Goal: Task Accomplishment & Management: Use online tool/utility

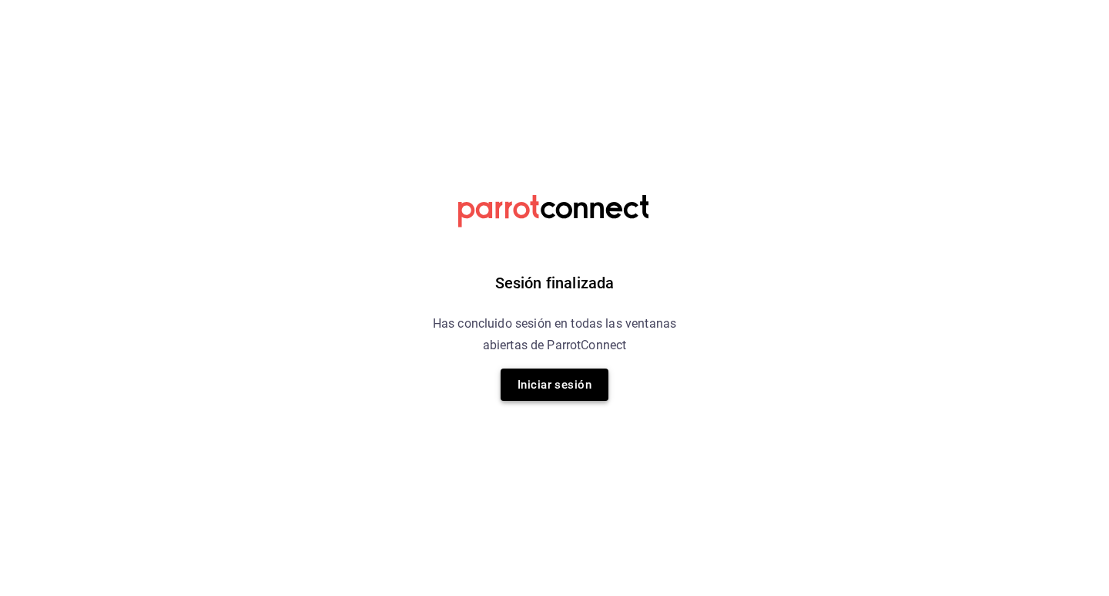
click at [523, 384] on button "Iniciar sesión" at bounding box center [555, 384] width 108 height 32
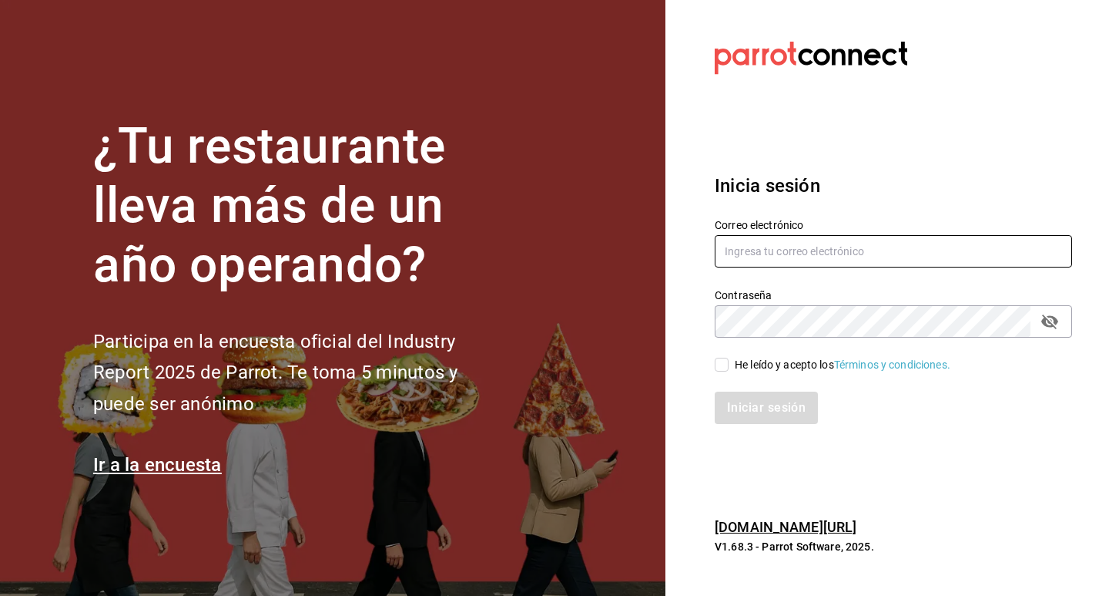
click at [889, 243] on input "text" at bounding box center [893, 251] width 357 height 32
type input "[EMAIL_ADDRESS][DOMAIN_NAME]"
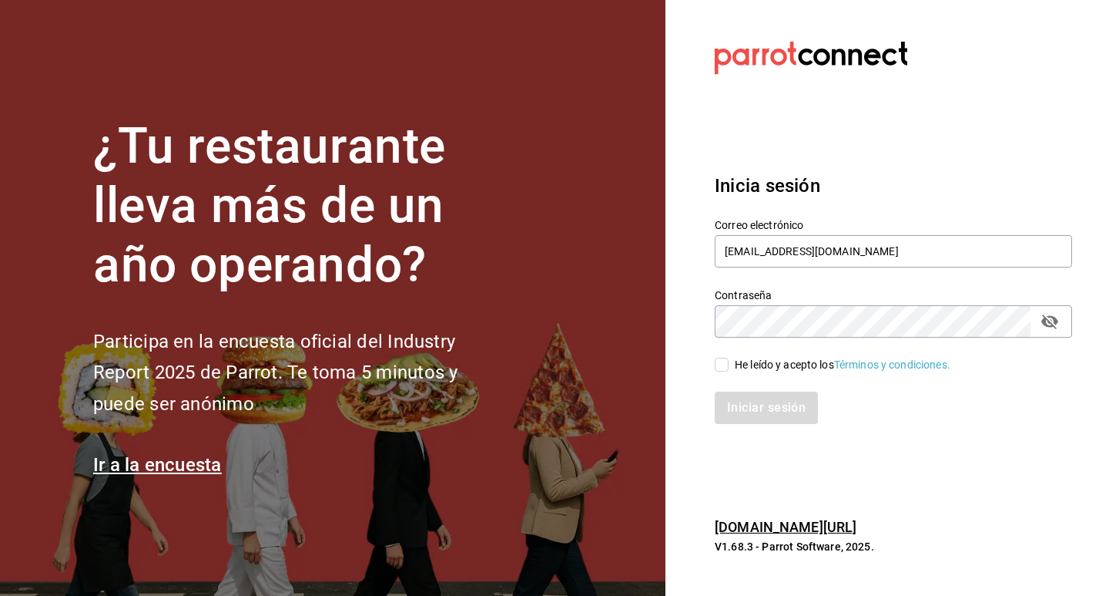
click at [1055, 325] on icon "passwordField" at bounding box center [1050, 321] width 18 height 18
click at [722, 362] on input "He leído y acepto los Términos y condiciones." at bounding box center [722, 364] width 14 height 14
checkbox input "true"
click at [761, 407] on button "Iniciar sesión" at bounding box center [767, 407] width 105 height 32
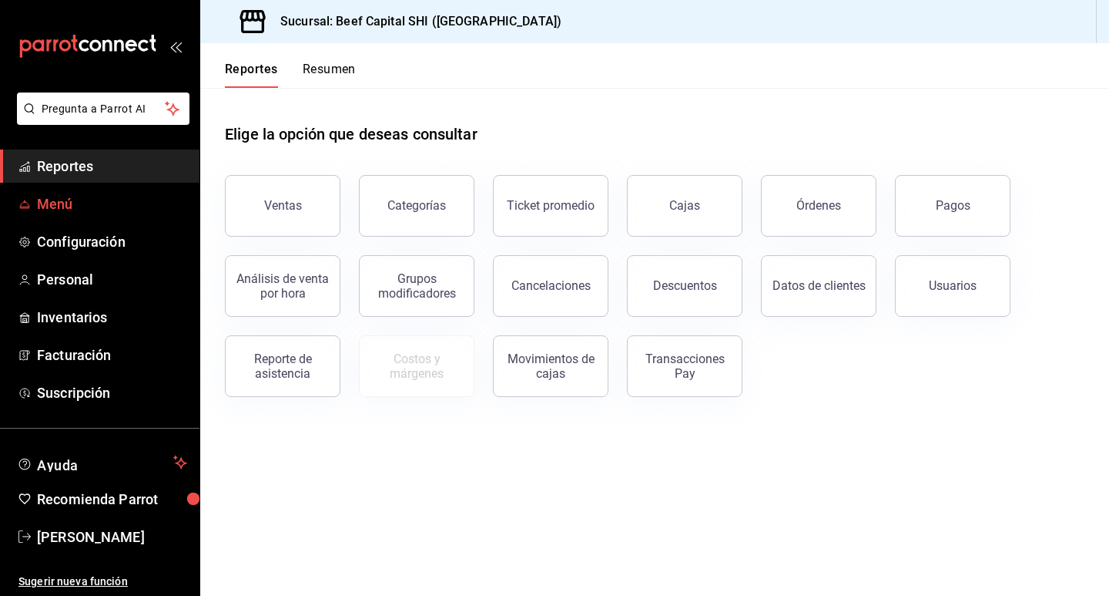
click at [61, 205] on span "Menú" at bounding box center [112, 203] width 150 height 21
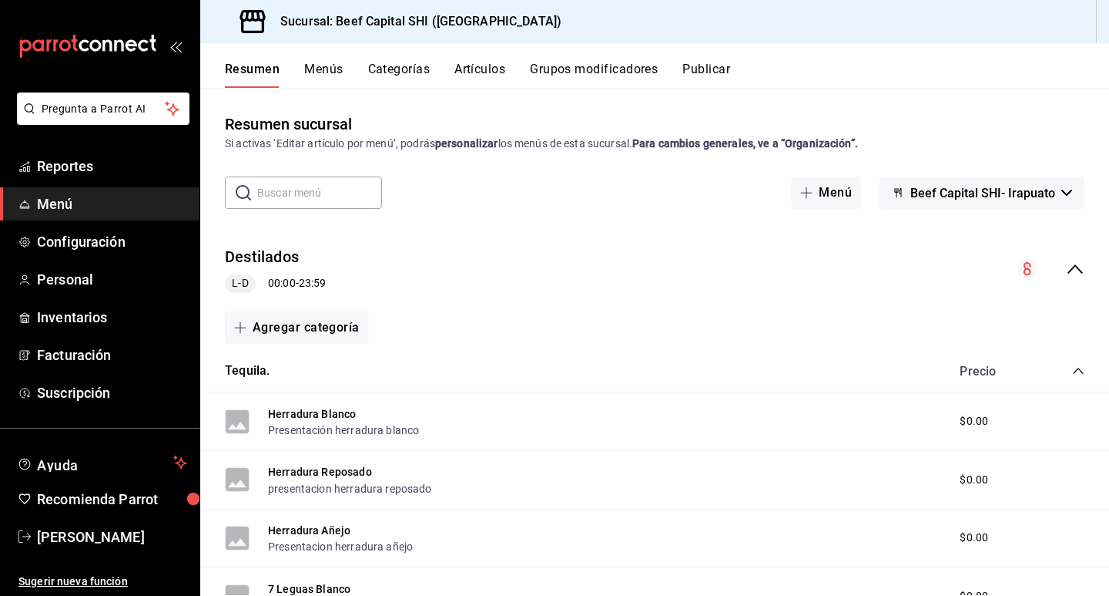
click at [238, 70] on button "Resumen" at bounding box center [252, 75] width 55 height 26
click at [304, 74] on button "Menús" at bounding box center [323, 75] width 39 height 26
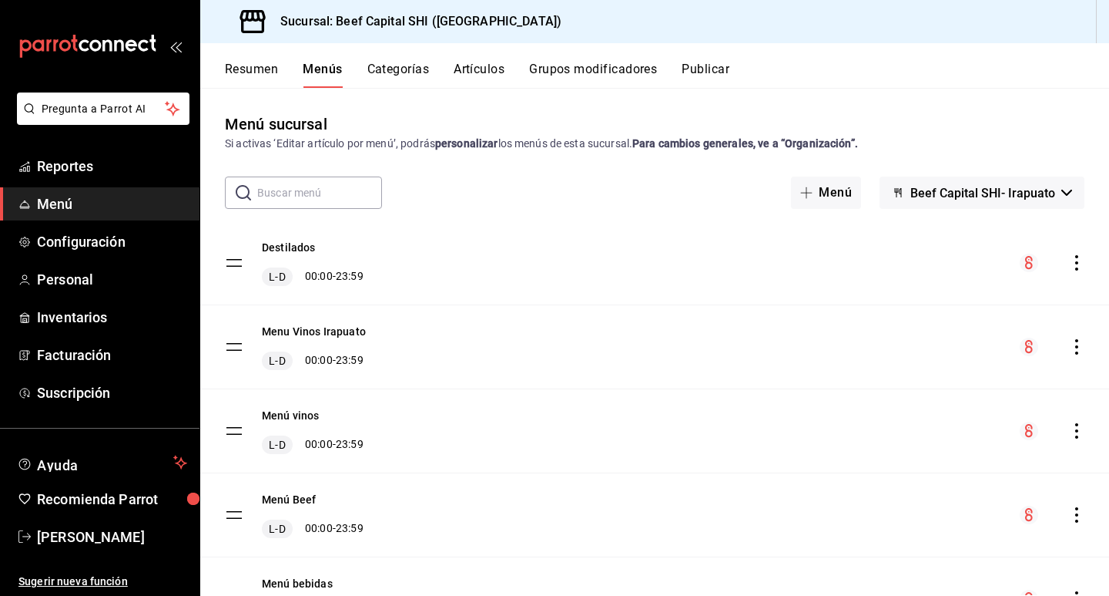
click at [420, 68] on button "Categorías" at bounding box center [398, 75] width 62 height 26
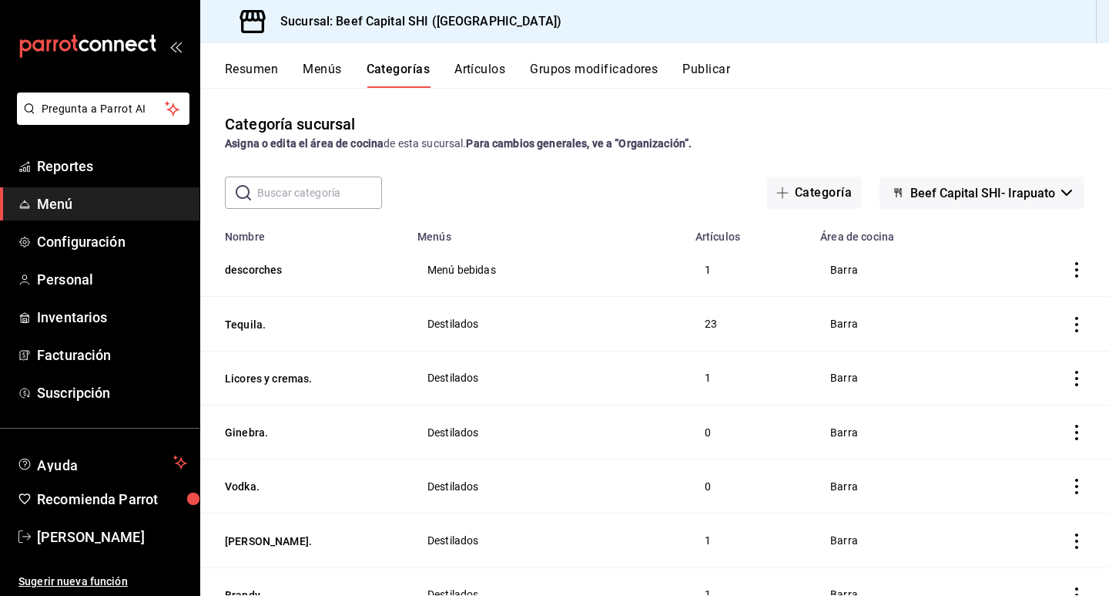
click at [461, 69] on button "Artículos" at bounding box center [480, 75] width 51 height 26
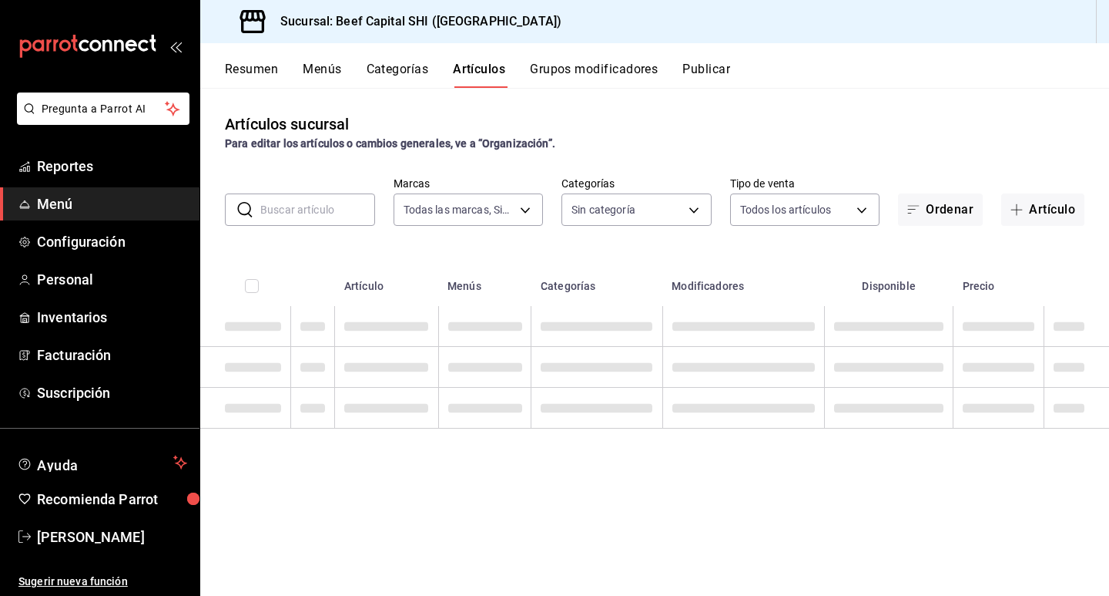
type input "605647f7-5ddc-403a-84da-aa3c8a25865f"
type input "8e149e92-2e81-41b7-bb06-f216bda6e039,230c4a31-dbb7-4585-b22f-1c5c36cb302b,19d1c…"
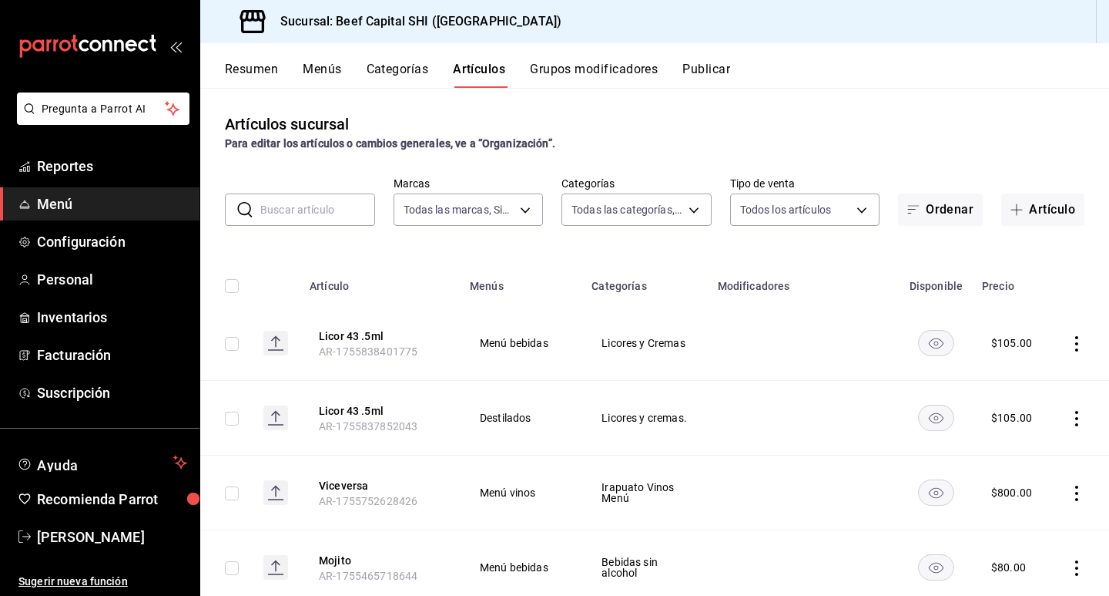
click at [589, 65] on button "Grupos modificadores" at bounding box center [594, 75] width 128 height 26
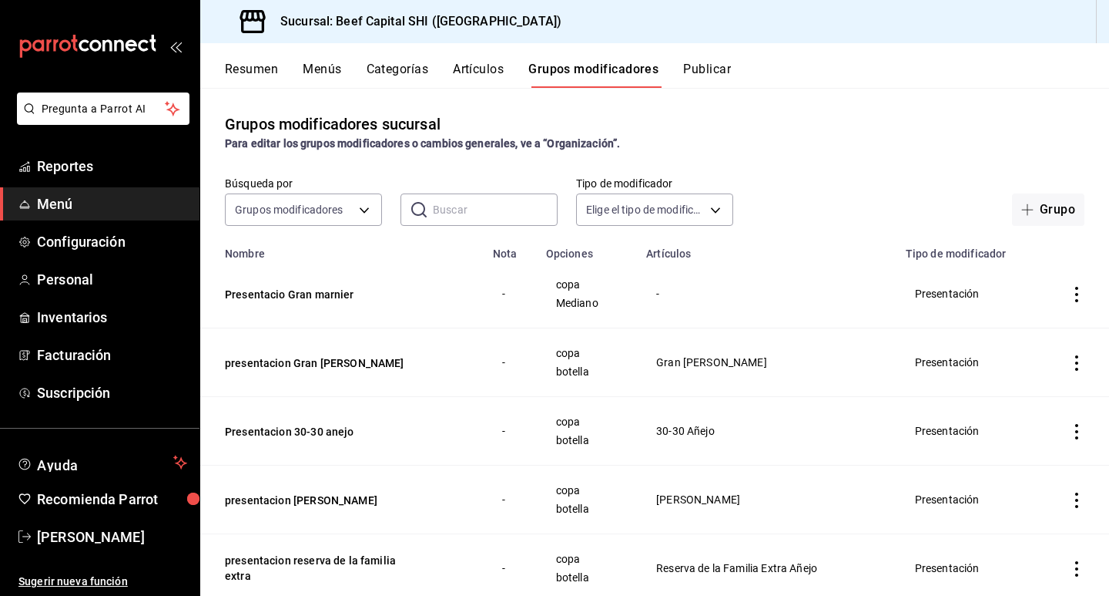
click at [498, 74] on button "Artículos" at bounding box center [478, 75] width 51 height 26
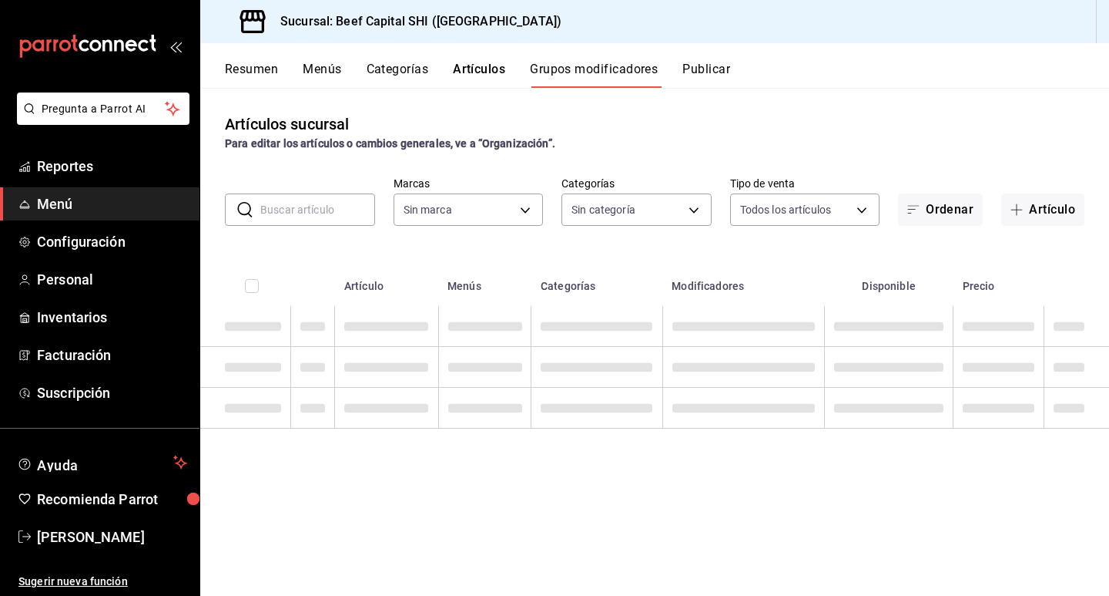
type input "605647f7-5ddc-403a-84da-aa3c8a25865f"
type input "8e149e92-2e81-41b7-bb06-f216bda6e039,230c4a31-dbb7-4585-b22f-1c5c36cb302b,19d1c…"
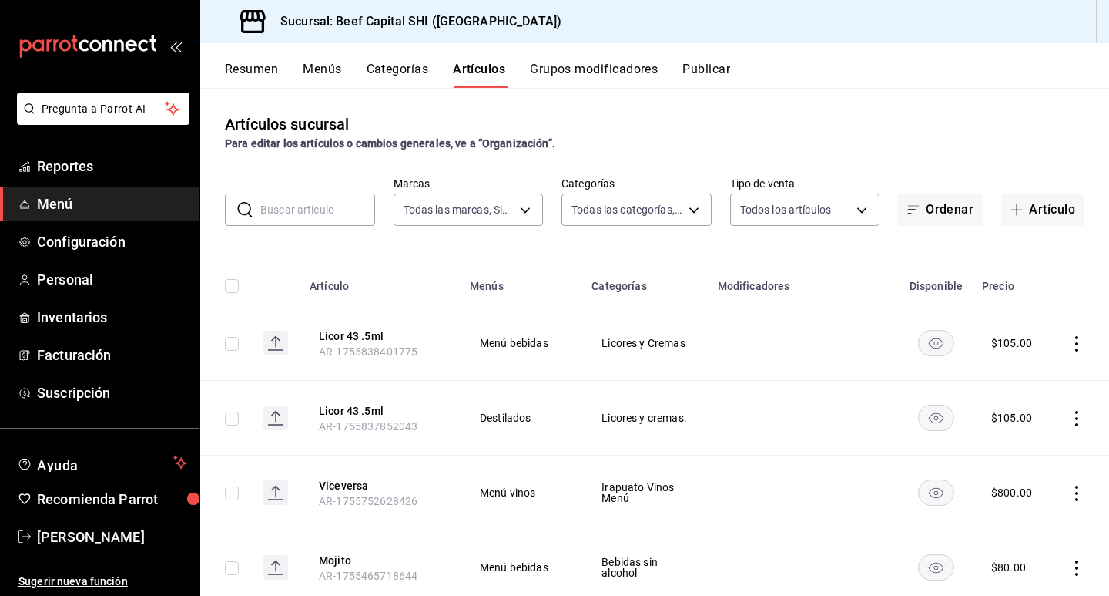
click at [324, 208] on input "text" at bounding box center [317, 209] width 115 height 31
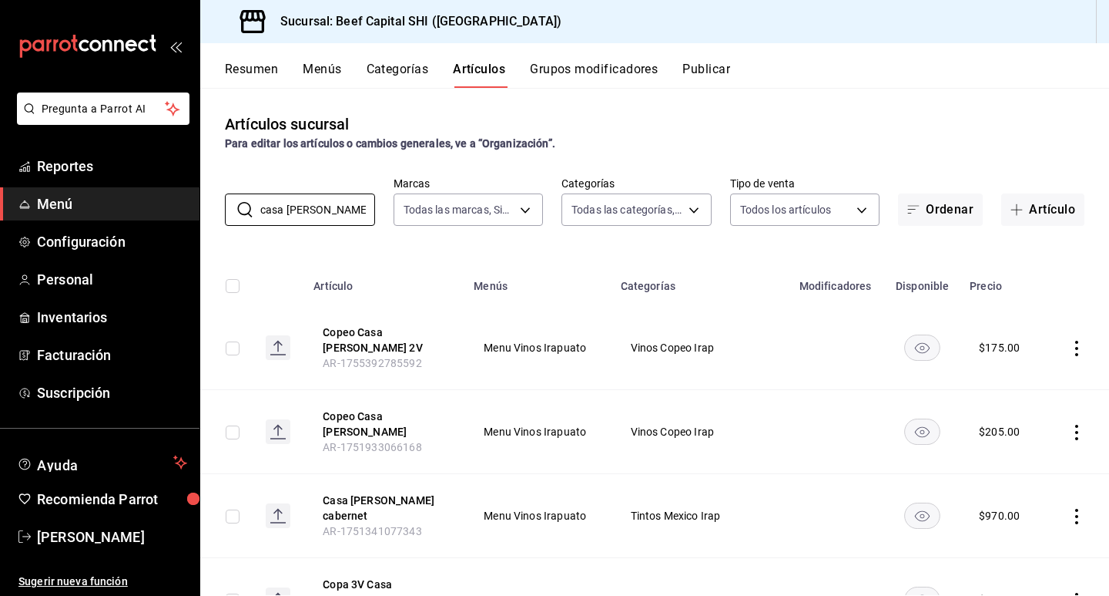
scroll to position [77, 0]
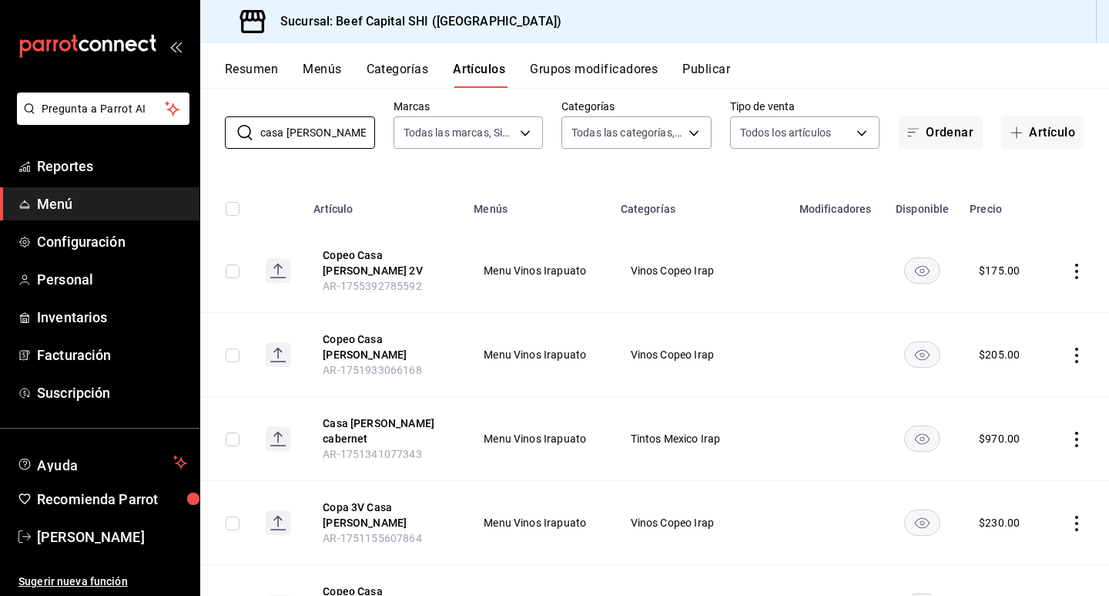
type input "casa [PERSON_NAME]"
click at [1069, 431] on icon "actions" at bounding box center [1076, 438] width 15 height 15
click at [1017, 460] on span "Editar" at bounding box center [1019, 460] width 40 height 16
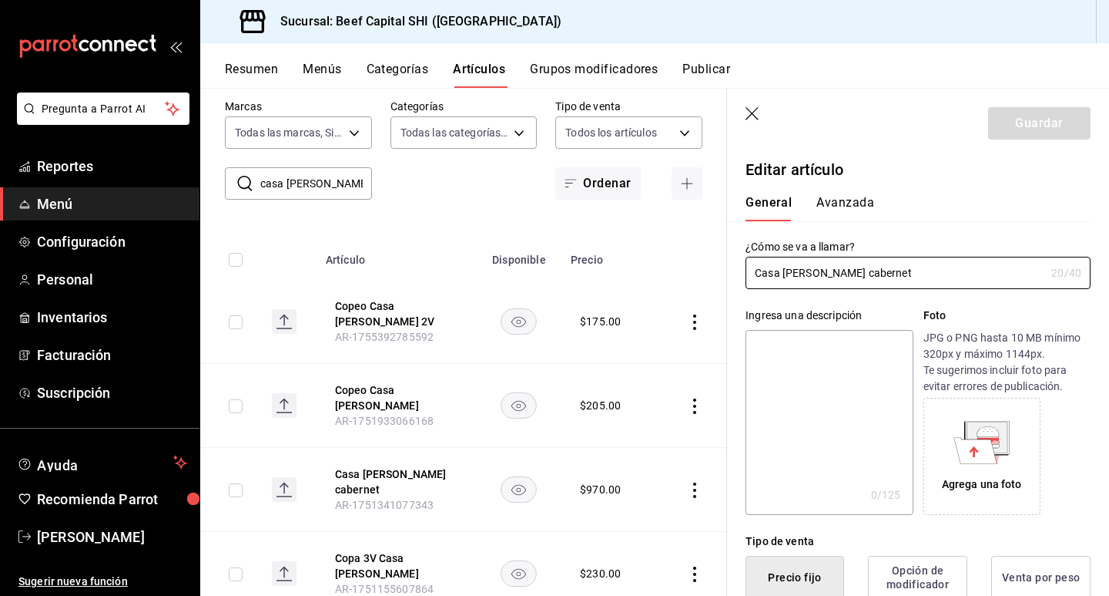
type input "$970.00"
click at [828, 268] on input "Casa [PERSON_NAME] cabernet" at bounding box center [896, 272] width 300 height 31
type input "Casa [PERSON_NAME] Cabernet"
click at [941, 203] on div "General [PERSON_NAME]" at bounding box center [909, 208] width 327 height 26
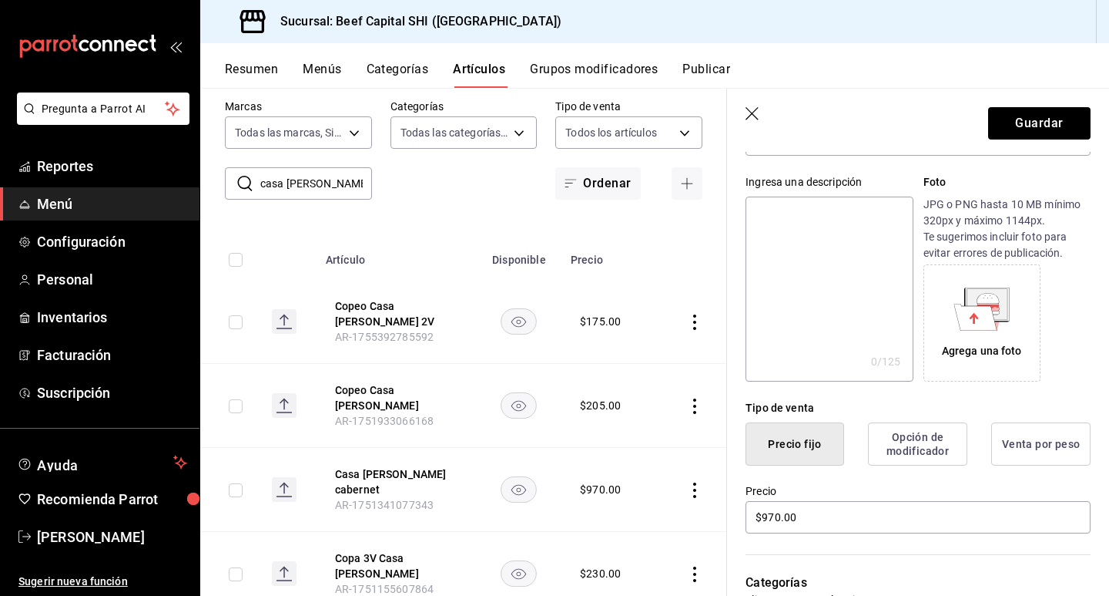
scroll to position [154, 0]
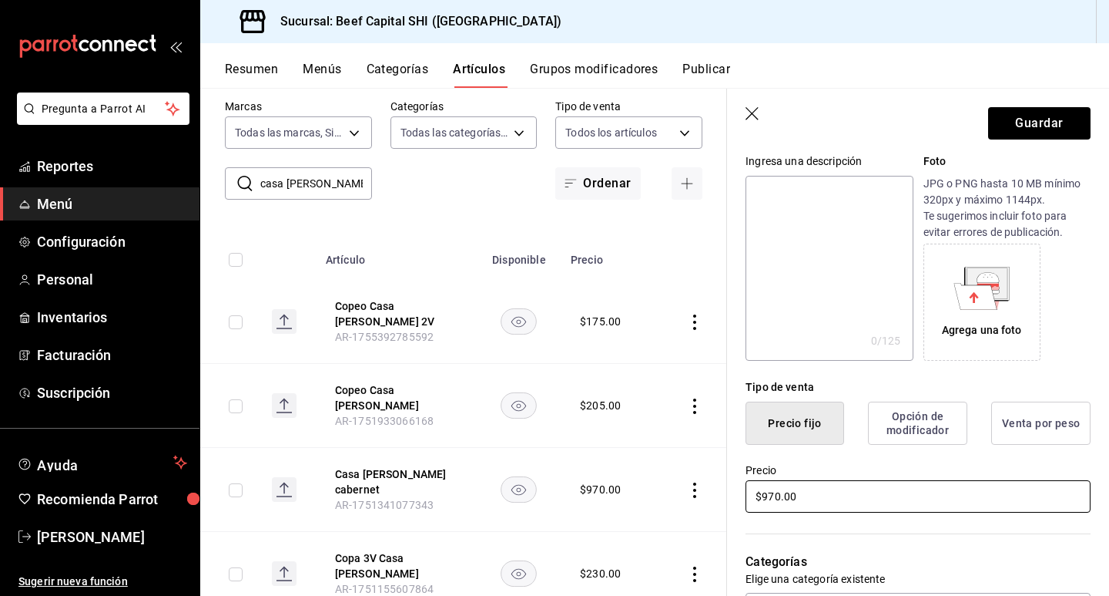
drag, startPoint x: 801, startPoint y: 492, endPoint x: 724, endPoint y: 502, distance: 77.8
click at [724, 502] on main "Artículos sucursal Para editar los artículos o cambios generales, ve a “Organiz…" at bounding box center [654, 342] width 909 height 508
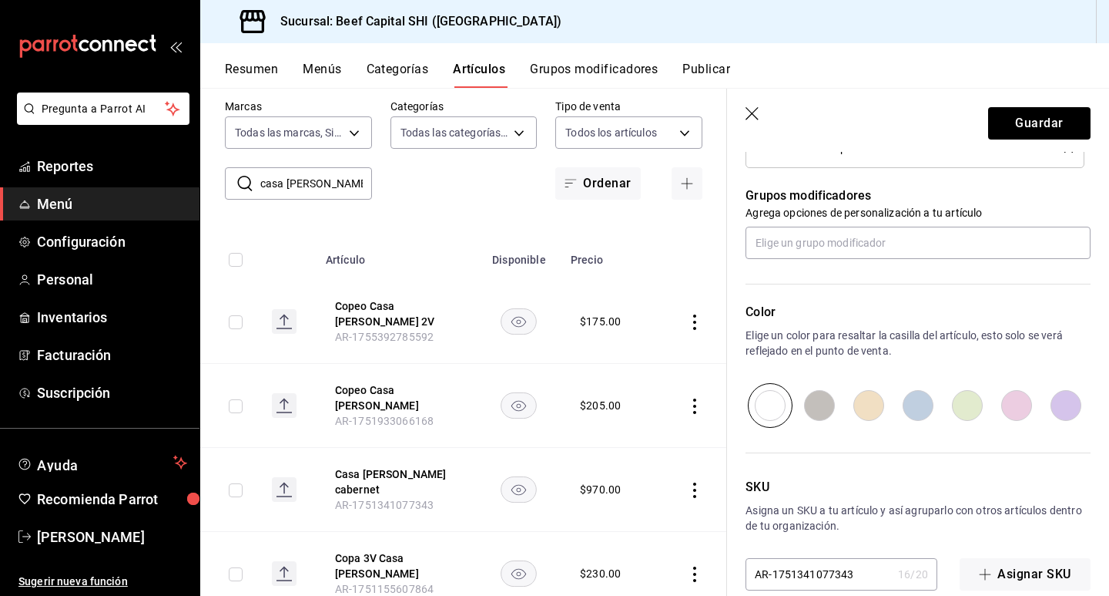
scroll to position [687, 0]
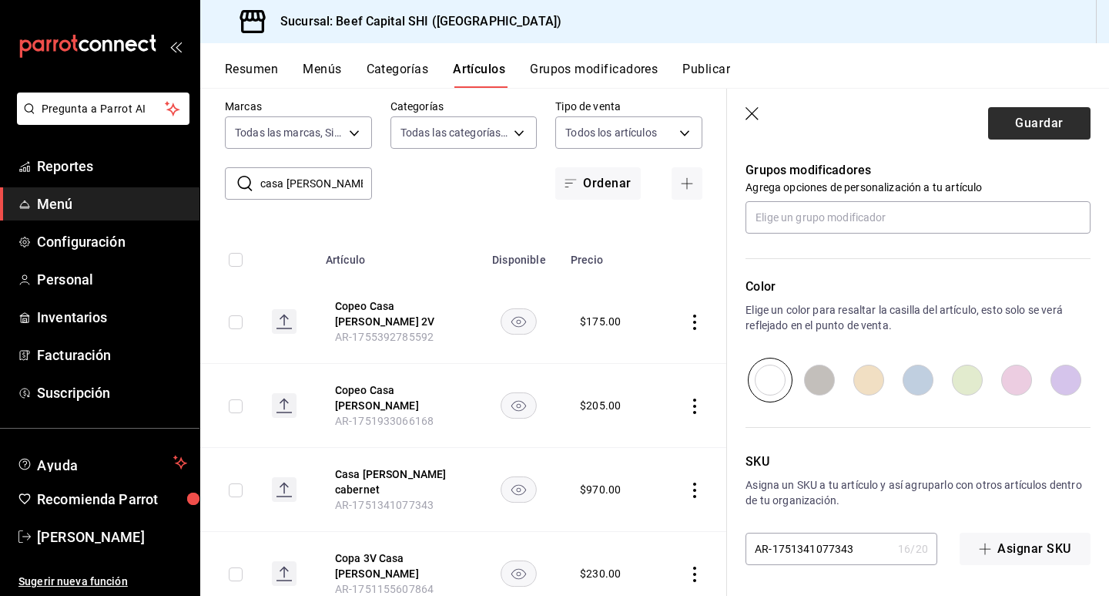
type input "$0.00"
click at [1048, 128] on button "Guardar" at bounding box center [1039, 123] width 102 height 32
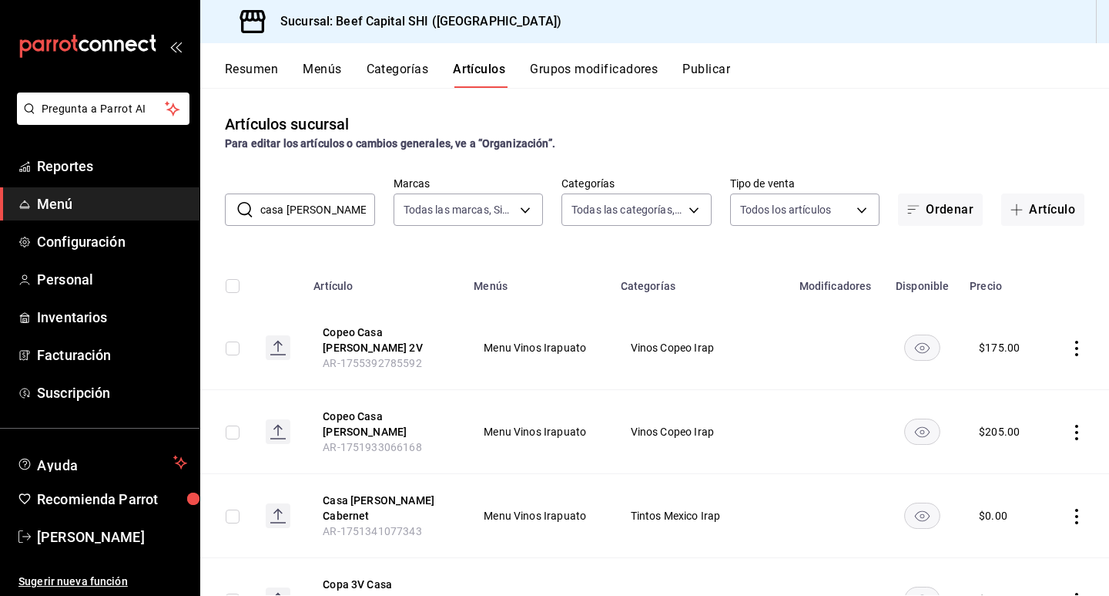
click at [585, 72] on button "Grupos modificadores" at bounding box center [594, 75] width 128 height 26
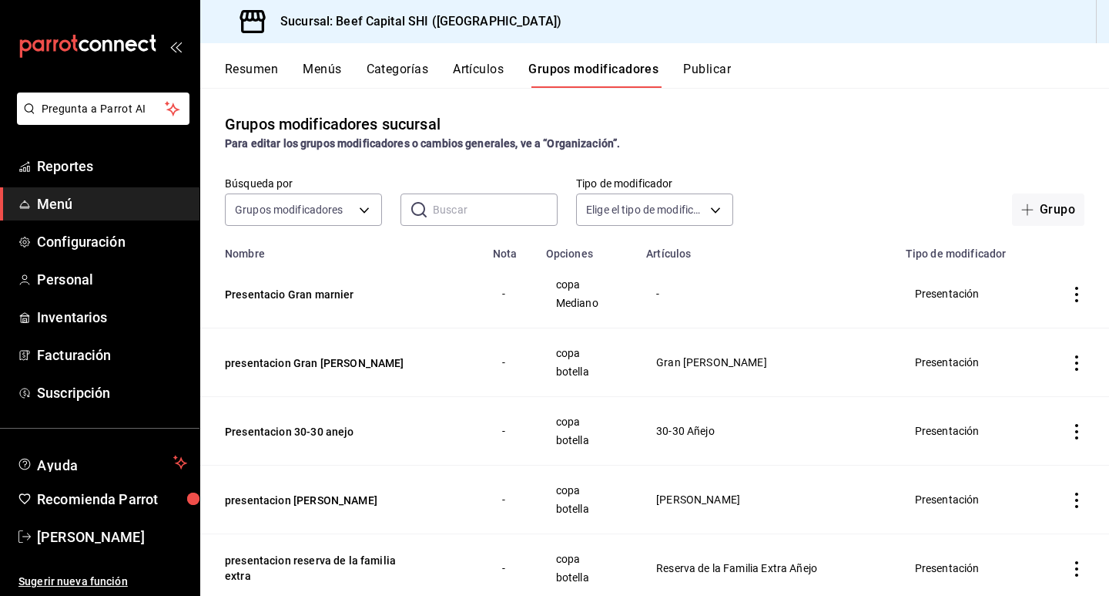
click at [445, 212] on input "text" at bounding box center [495, 209] width 125 height 31
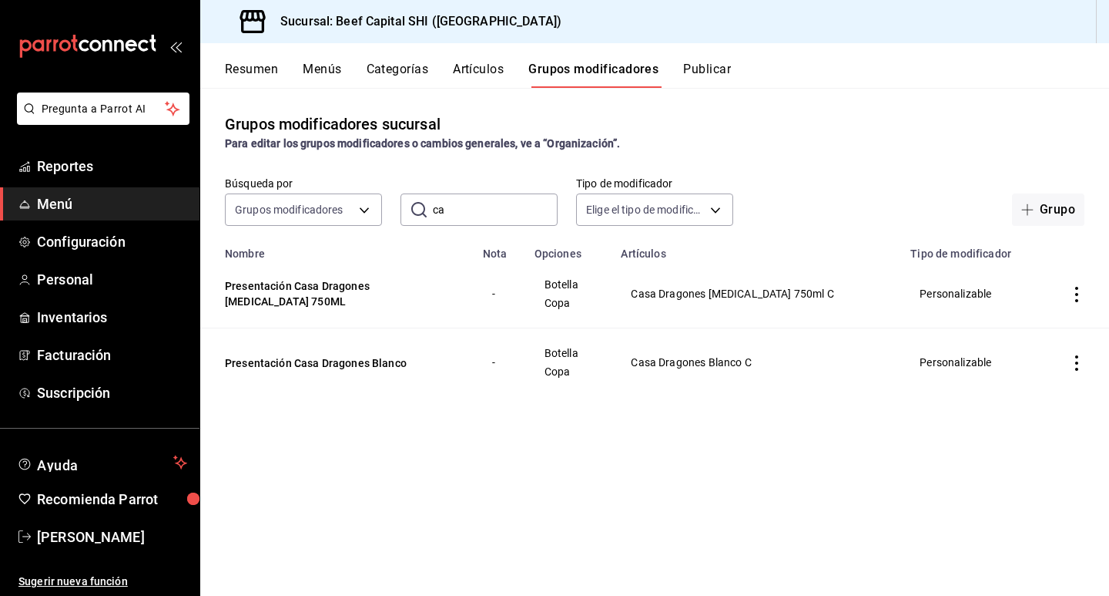
type input "c"
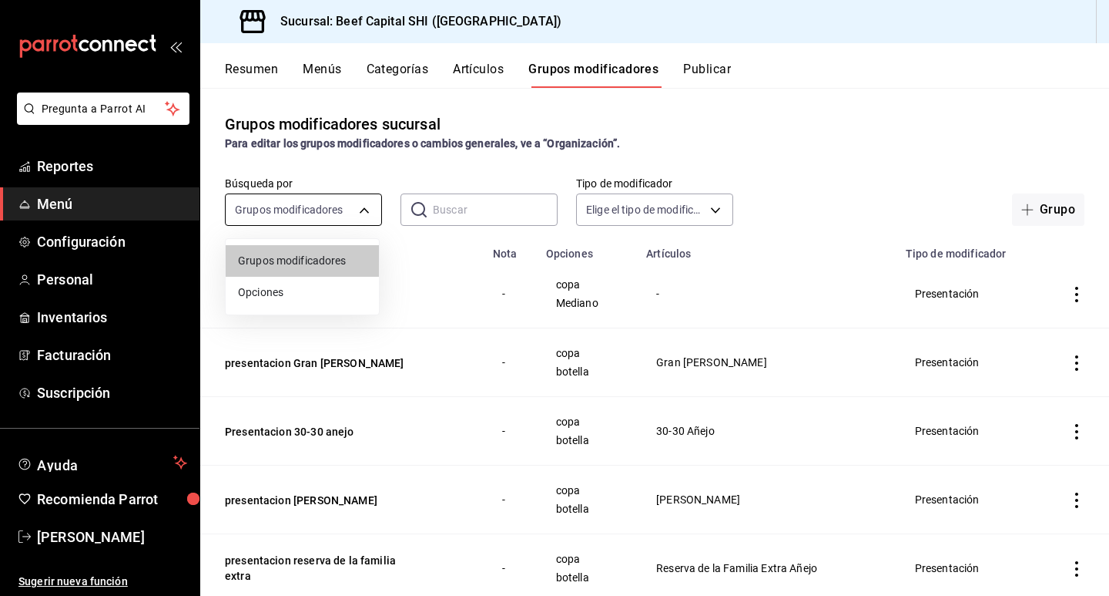
click at [359, 203] on body "Pregunta a Parrot AI Reportes Menú Configuración Personal Inventarios Facturaci…" at bounding box center [554, 298] width 1109 height 596
click at [320, 258] on span "Grupos modificadores" at bounding box center [302, 261] width 129 height 16
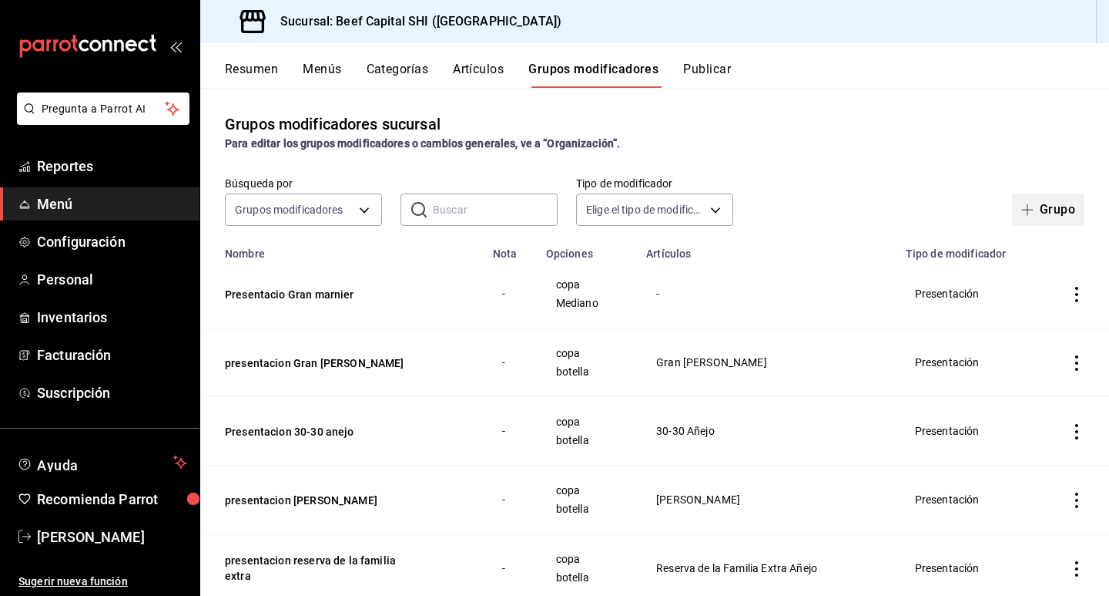
click at [1022, 209] on icon "button" at bounding box center [1028, 209] width 12 height 12
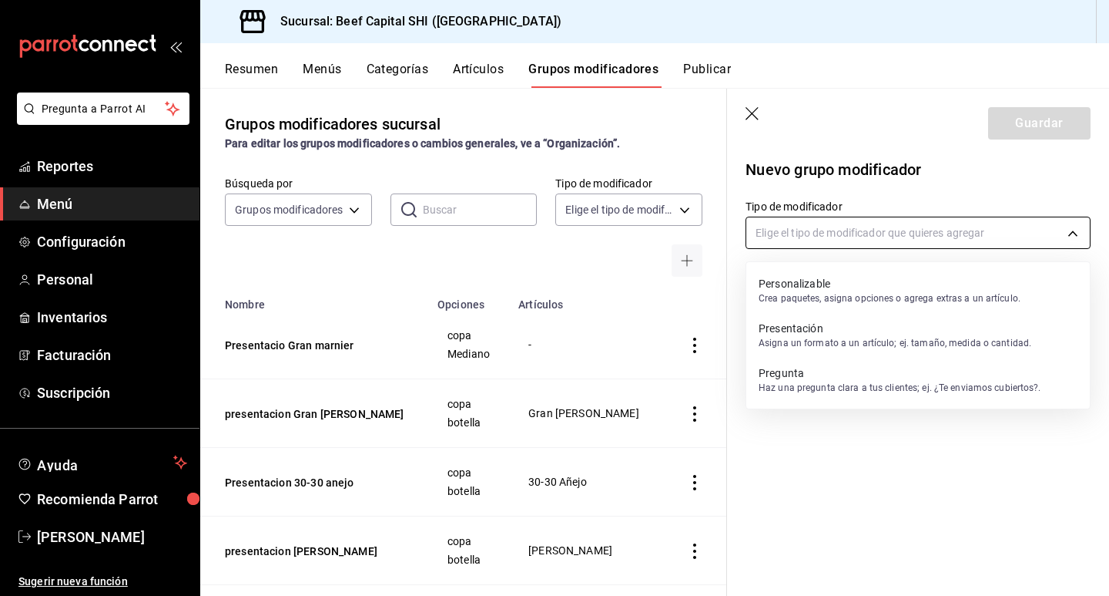
click at [940, 228] on body "Pregunta a Parrot AI Reportes Menú Configuración Personal Inventarios Facturaci…" at bounding box center [554, 298] width 1109 height 596
click at [810, 332] on p "Presentación" at bounding box center [895, 327] width 273 height 15
type input "PRESENTATION"
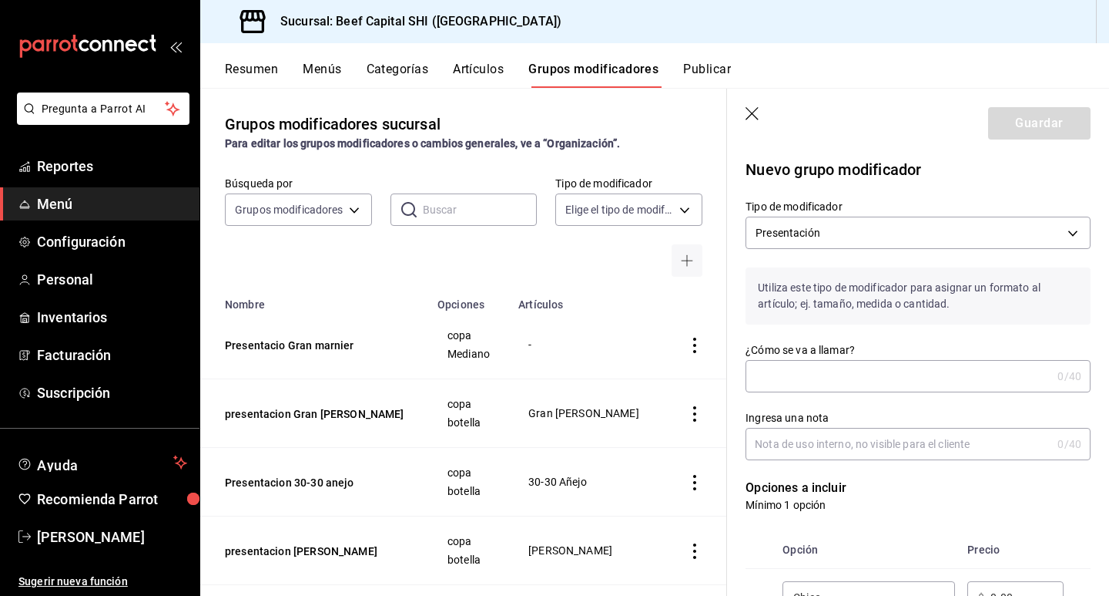
click at [796, 381] on input "¿Cómo se va a llamar?" at bounding box center [899, 376] width 306 height 31
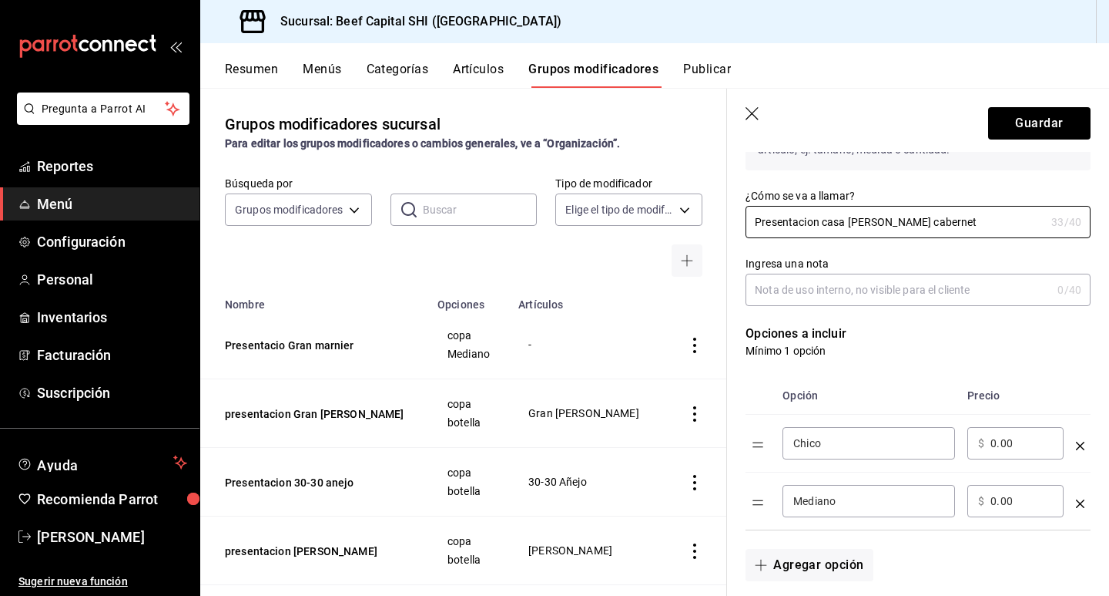
scroll to position [231, 0]
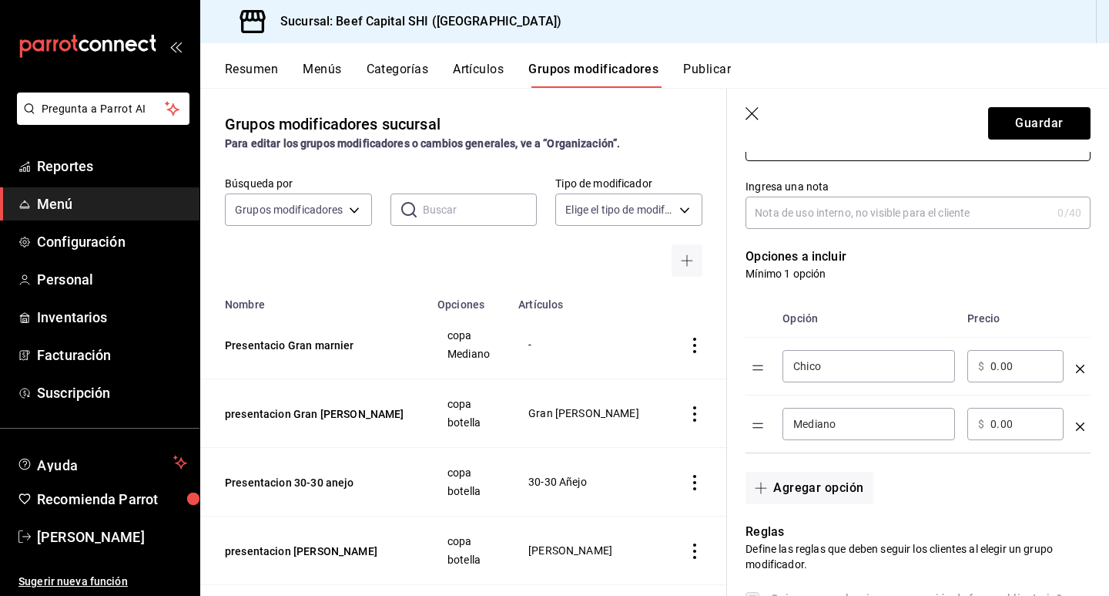
type input "Presentacion casa [PERSON_NAME] cabernet"
click at [842, 379] on div "Chico ​" at bounding box center [869, 366] width 173 height 32
type input "C"
type input "Botella"
click at [874, 418] on input "Mediano" at bounding box center [869, 423] width 151 height 15
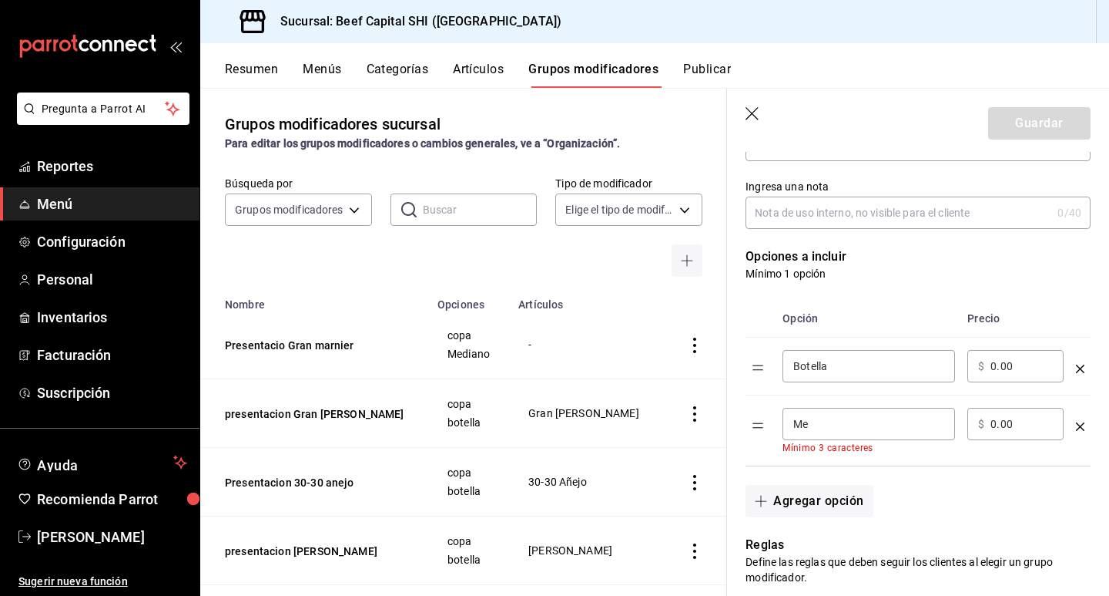
type input "M"
type input "Copa"
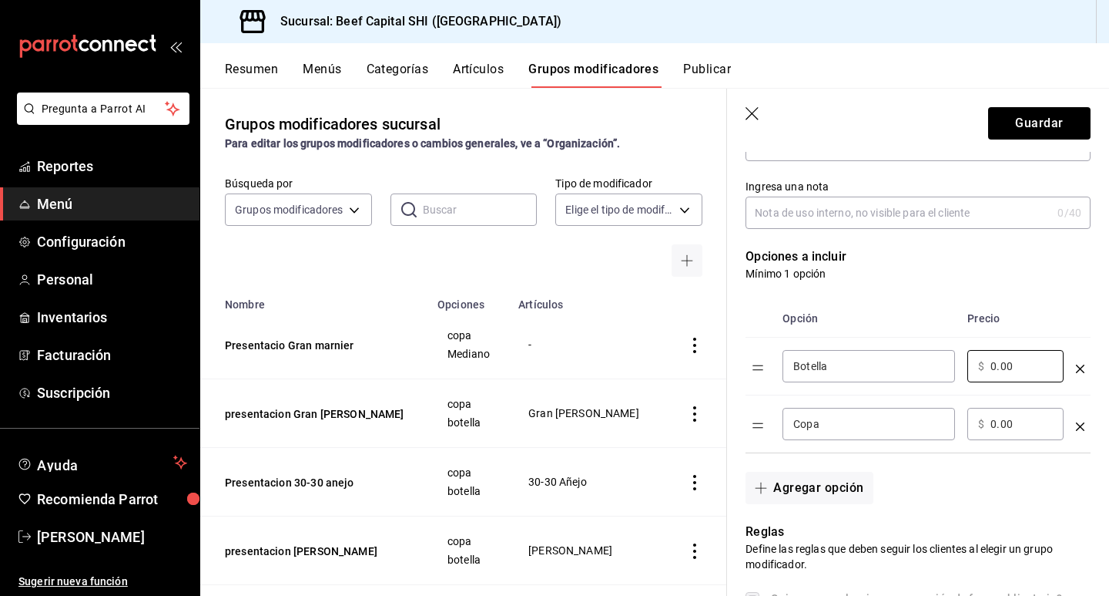
drag, startPoint x: 1035, startPoint y: 361, endPoint x: 898, endPoint y: 353, distance: 138.2
click at [901, 353] on tr "Botella ​ ​ $ 0.00 ​" at bounding box center [918, 366] width 345 height 58
type input "970.00"
drag, startPoint x: 1010, startPoint y: 428, endPoint x: 967, endPoint y: 426, distance: 43.2
click at [967, 426] on td "​ $ 0.00 ​" at bounding box center [1015, 424] width 109 height 58
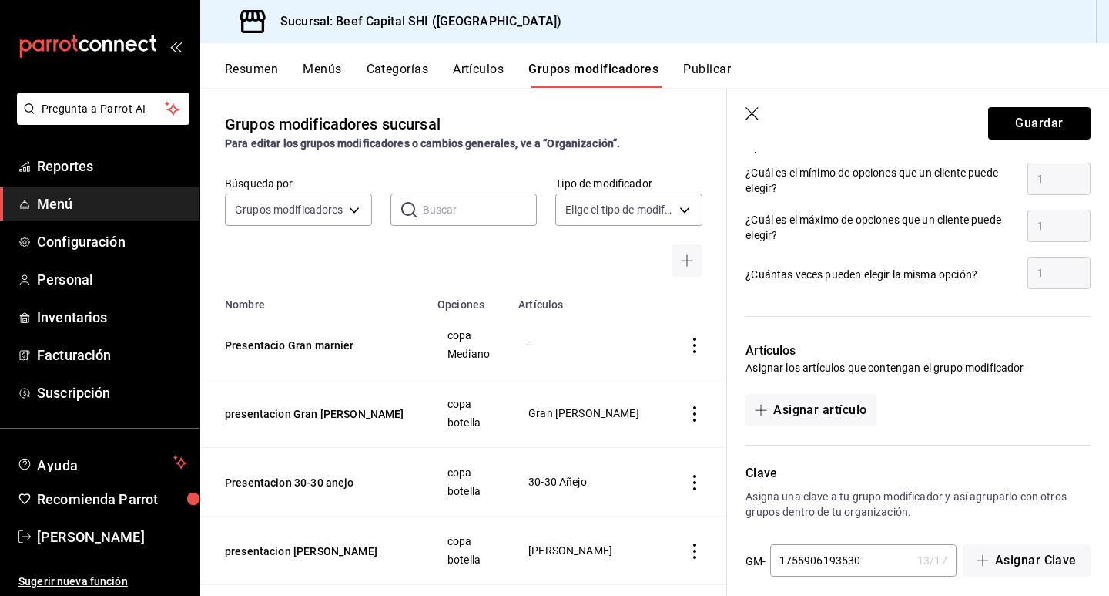
scroll to position [732, 0]
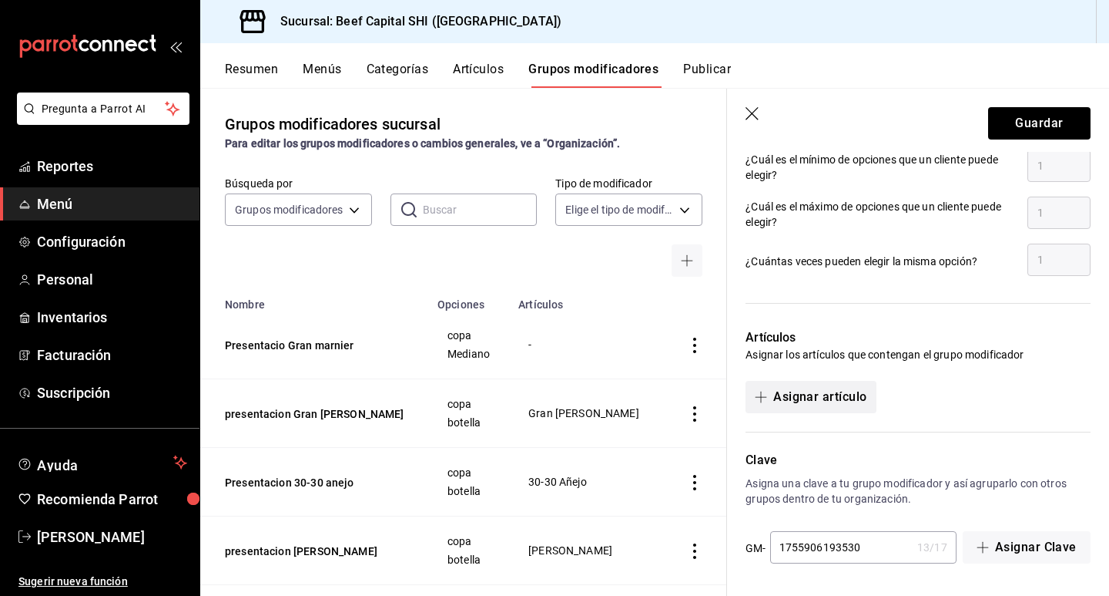
type input "230.00"
click at [769, 398] on span "button" at bounding box center [764, 397] width 18 height 12
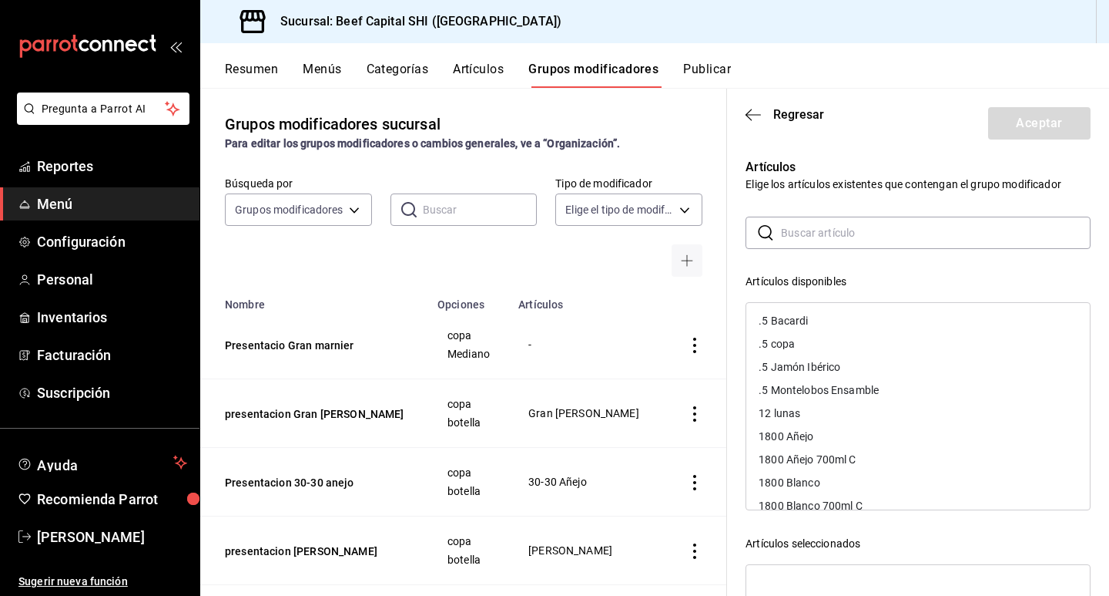
click at [896, 235] on input "text" at bounding box center [936, 232] width 310 height 31
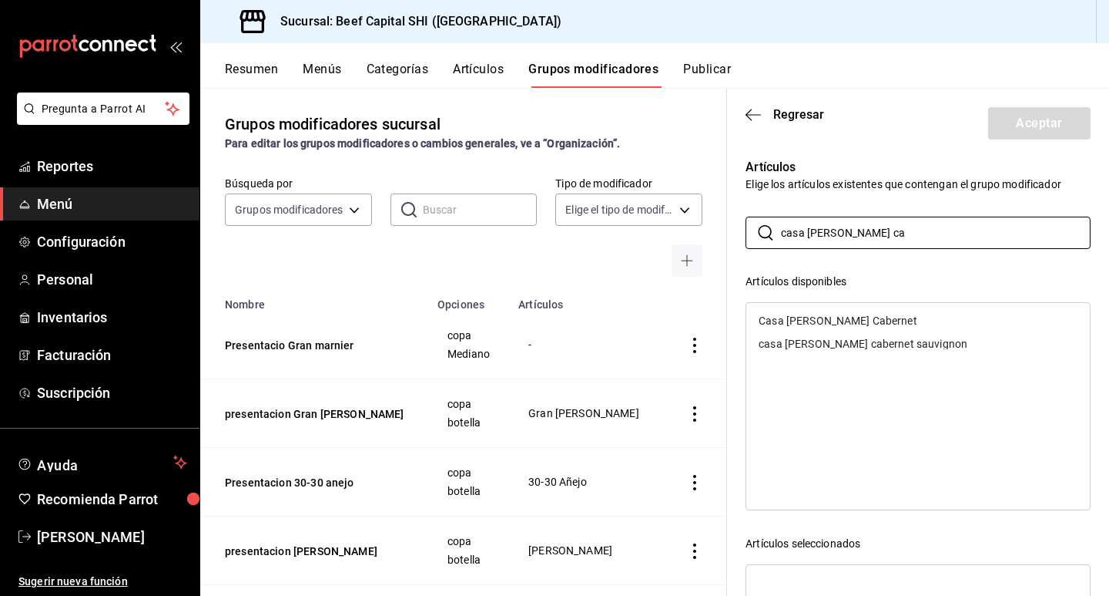
type input "casa [PERSON_NAME] ca"
click at [863, 321] on div "Casa [PERSON_NAME] Cabernet" at bounding box center [838, 320] width 159 height 11
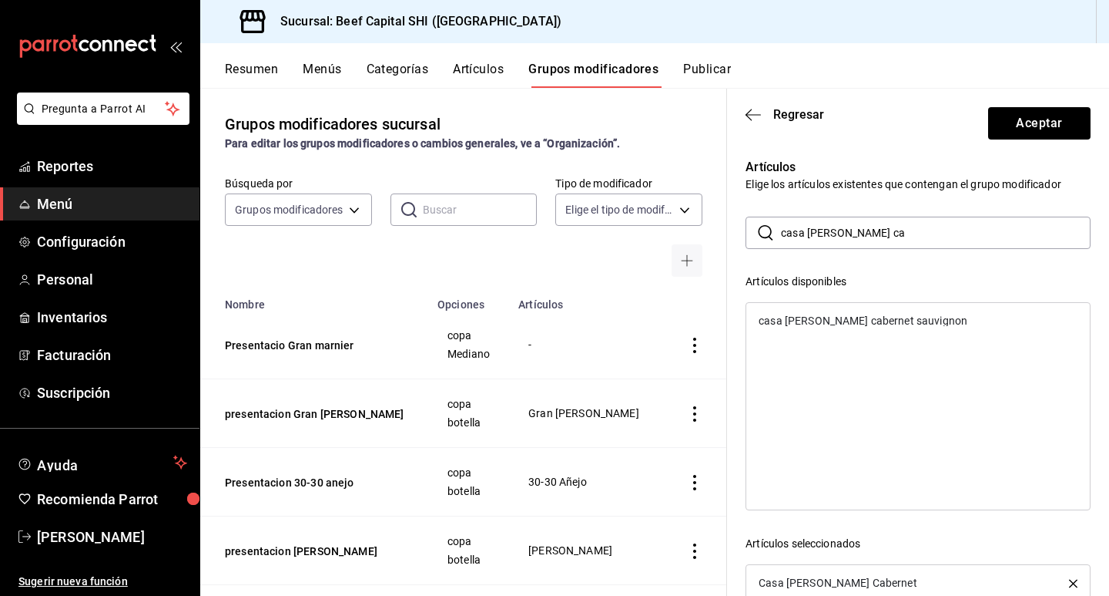
click at [863, 321] on div "casa [PERSON_NAME] cabernet sauvignon" at bounding box center [863, 320] width 209 height 11
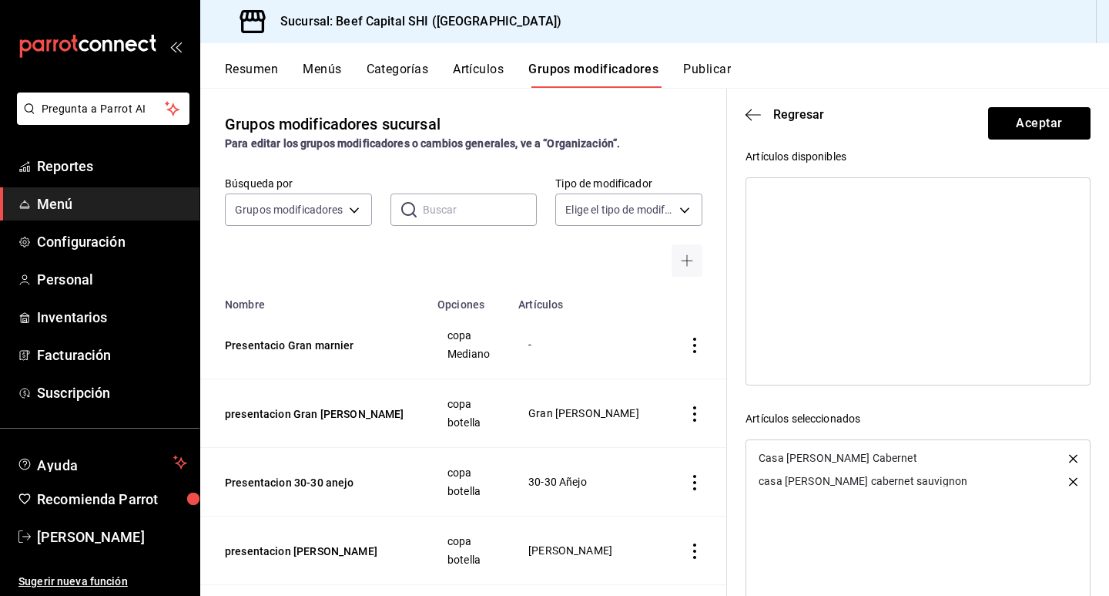
scroll to position [202, 0]
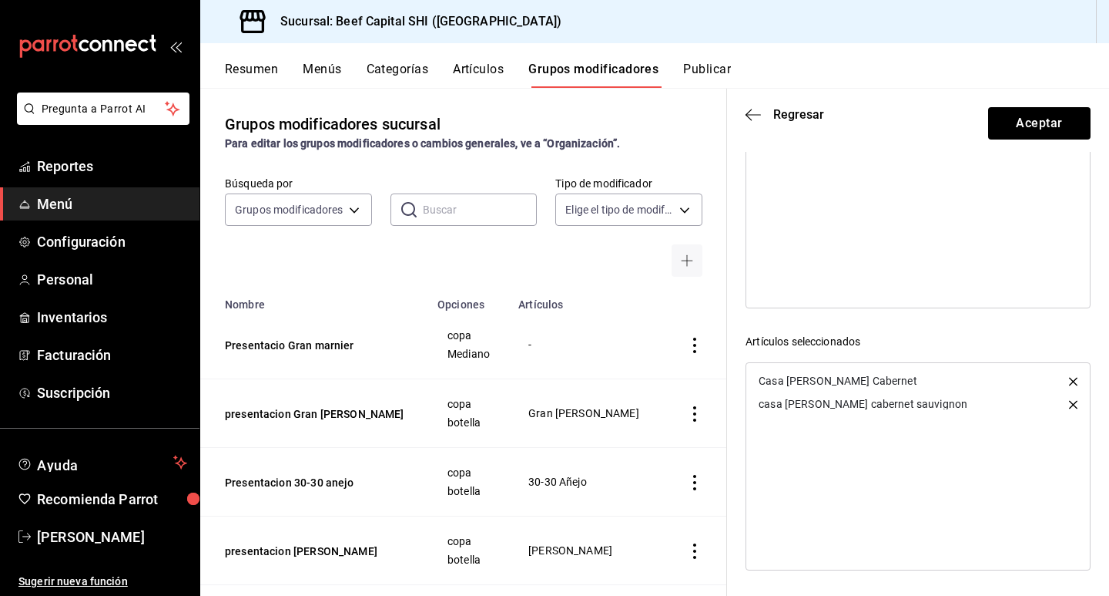
click at [1069, 404] on icon "button" at bounding box center [1073, 404] width 8 height 8
click at [1047, 120] on button "Aceptar" at bounding box center [1039, 123] width 102 height 32
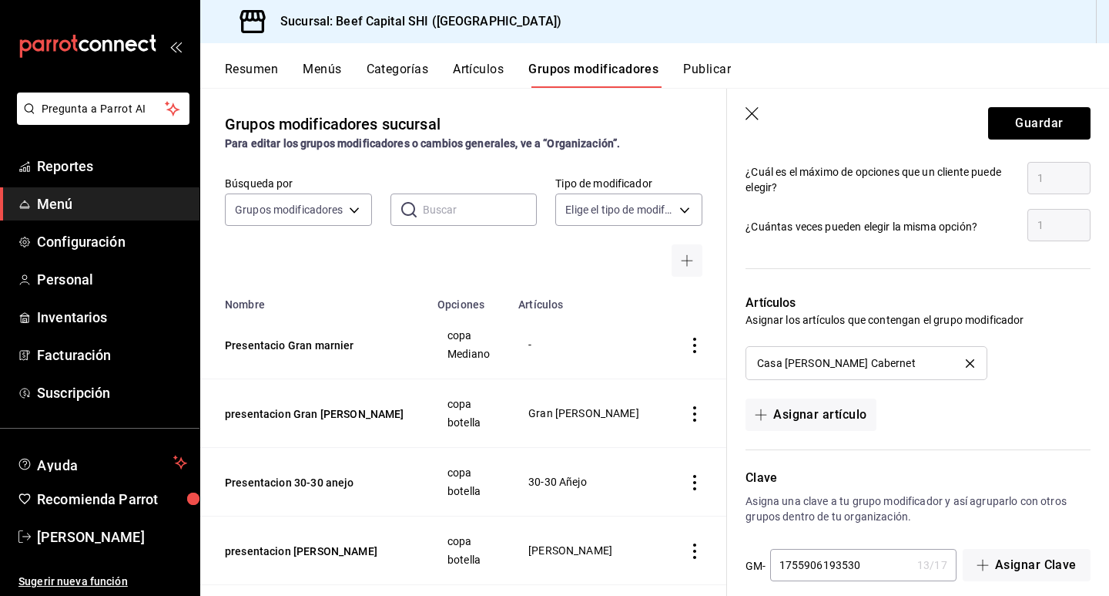
scroll to position [784, 0]
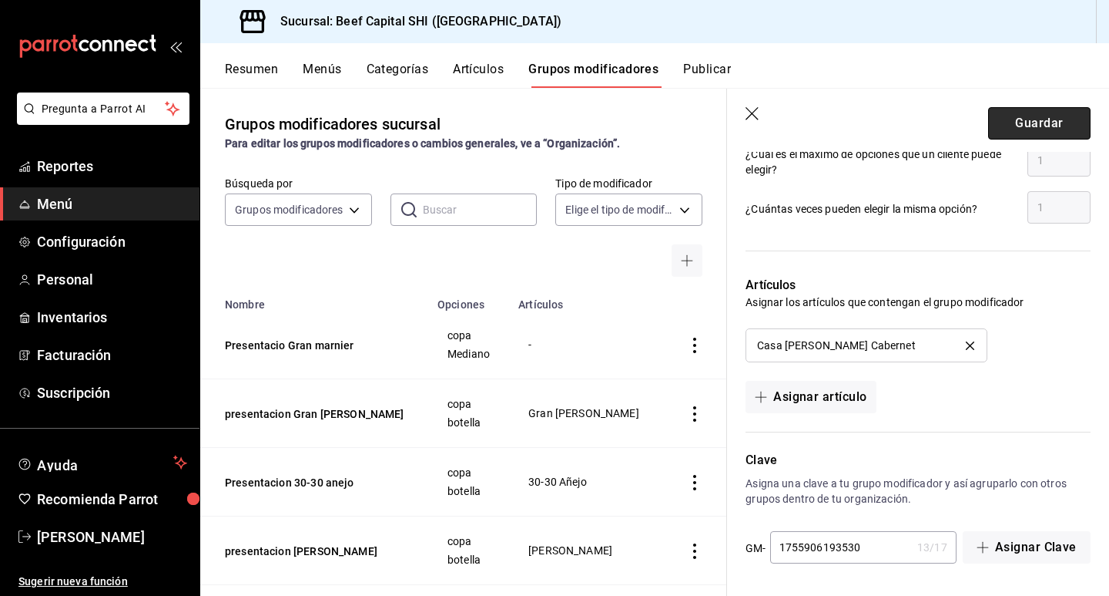
click at [1055, 126] on button "Guardar" at bounding box center [1039, 123] width 102 height 32
